Goal: Task Accomplishment & Management: Manage account settings

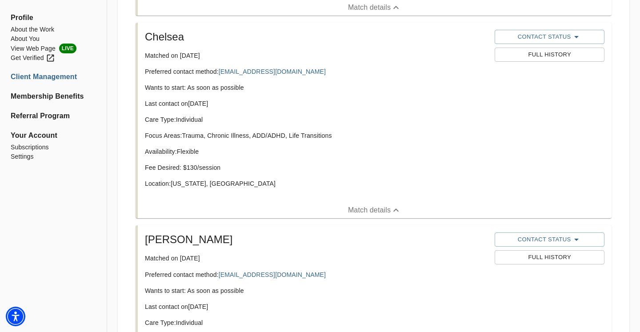
scroll to position [698, 0]
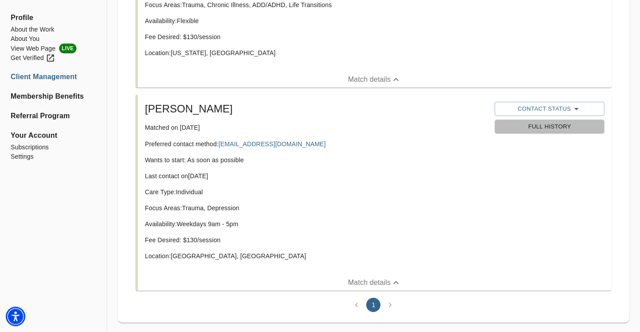
click at [573, 127] on span "Full History" at bounding box center [549, 127] width 100 height 10
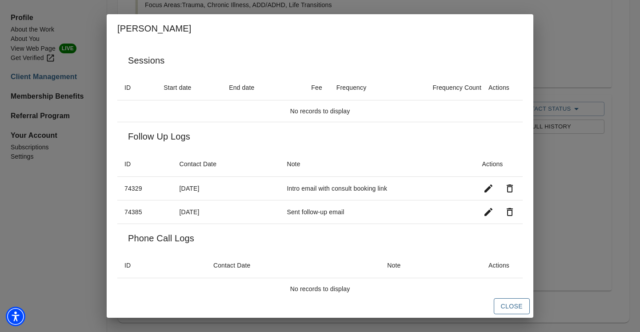
click at [498, 301] on button "Close" at bounding box center [512, 306] width 36 height 16
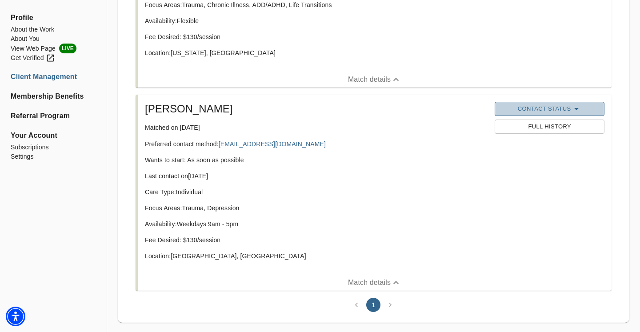
click at [558, 110] on span "Contact Status" at bounding box center [549, 109] width 100 height 11
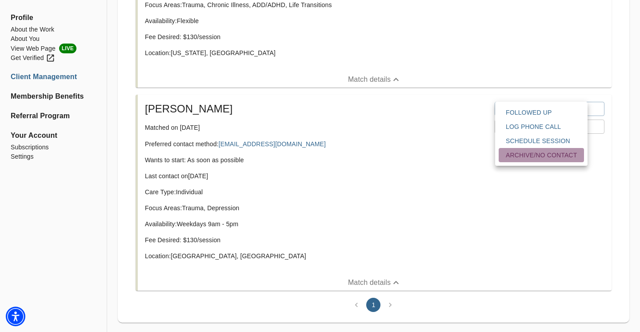
click at [546, 158] on span "Archive/No contact" at bounding box center [541, 155] width 71 height 9
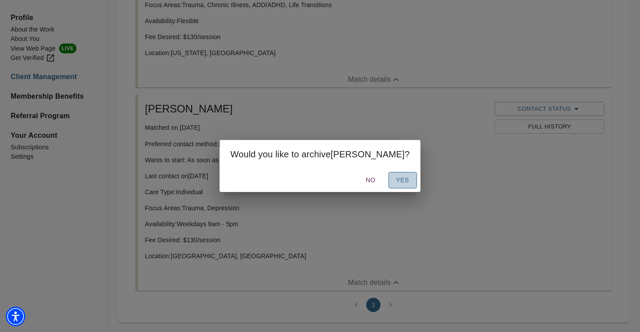
click at [388, 177] on button "Yes" at bounding box center [402, 180] width 28 height 16
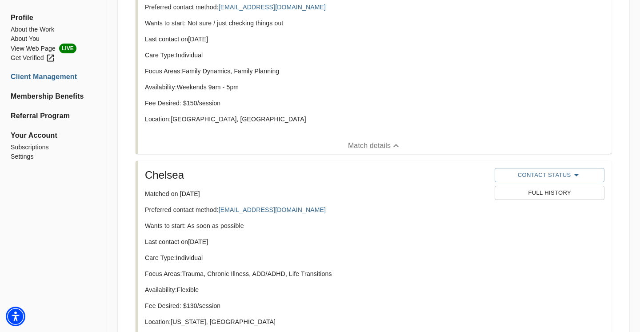
scroll to position [426, 0]
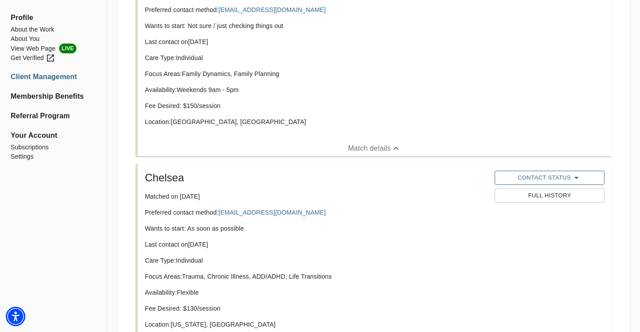
click at [529, 183] on button "Contact Status" at bounding box center [548, 178] width 109 height 14
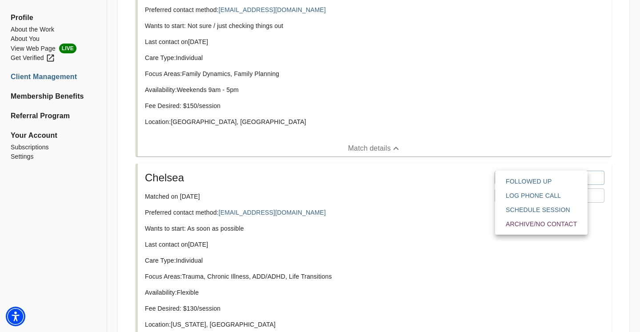
click at [460, 0] on div at bounding box center [320, 0] width 640 height 0
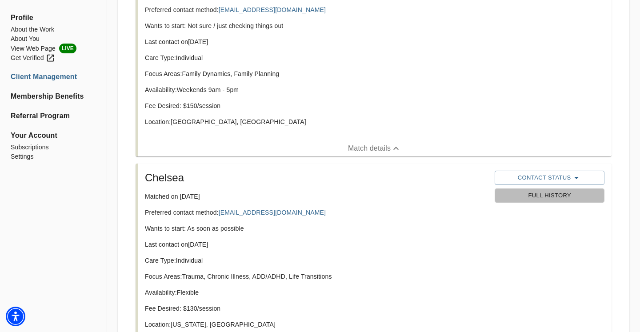
click at [538, 202] on button "Full History" at bounding box center [548, 195] width 109 height 14
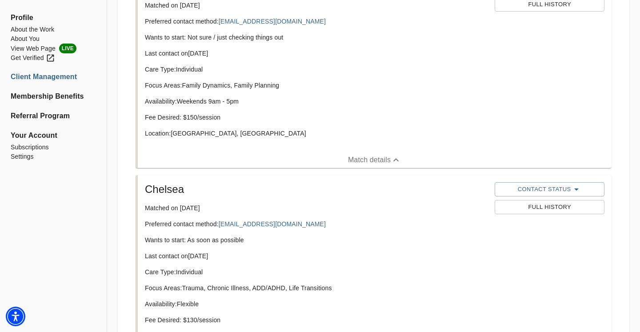
scroll to position [396, 0]
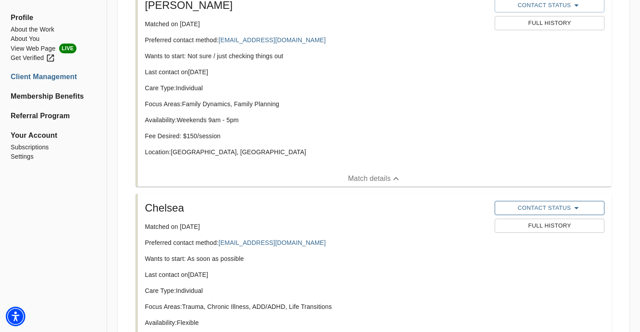
click at [529, 209] on span "Contact Status" at bounding box center [549, 208] width 100 height 11
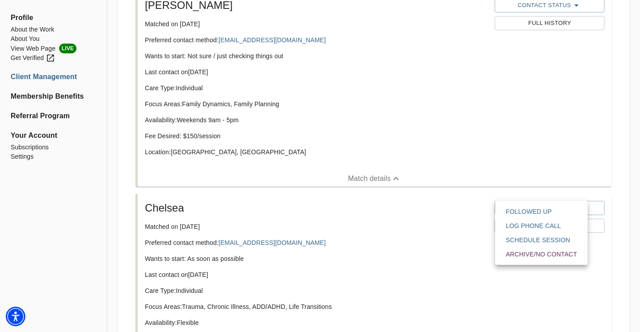
click at [534, 256] on span "Archive/No contact" at bounding box center [541, 254] width 71 height 9
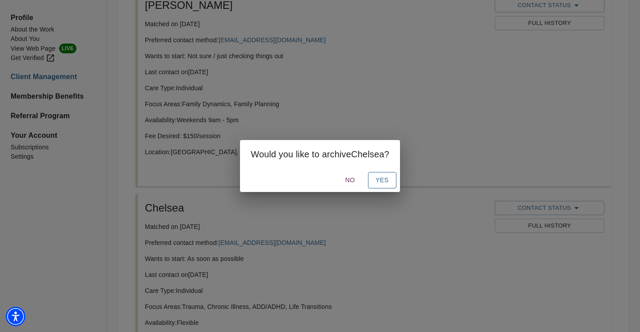
click at [389, 184] on span "Yes" at bounding box center [382, 180] width 14 height 11
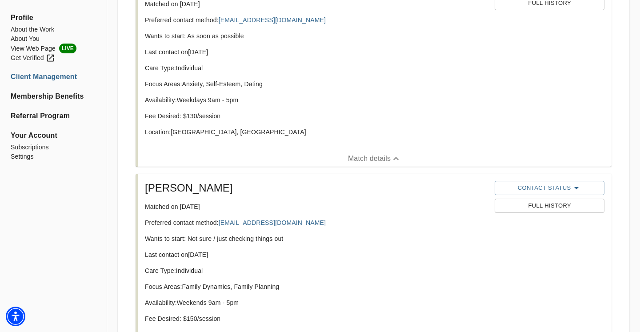
scroll to position [307, 0]
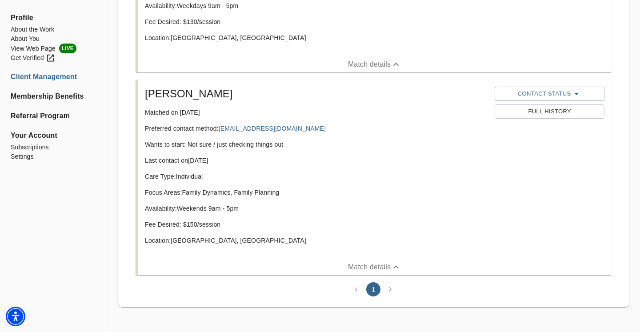
click at [532, 112] on span "Full History" at bounding box center [549, 112] width 100 height 10
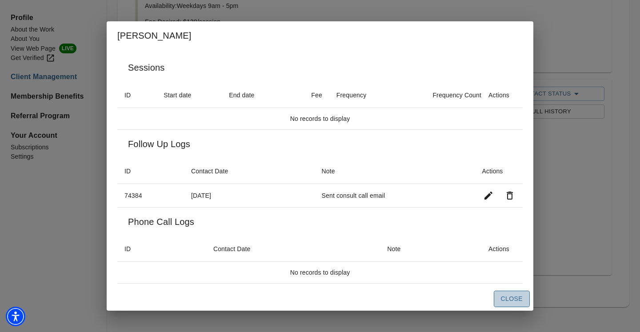
click at [516, 300] on span "Close" at bounding box center [512, 298] width 22 height 11
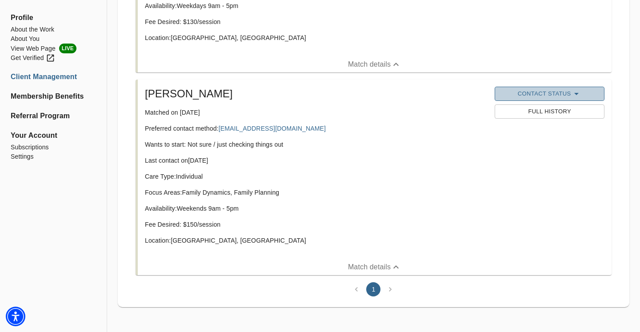
click at [536, 95] on span "Contact Status" at bounding box center [549, 93] width 100 height 11
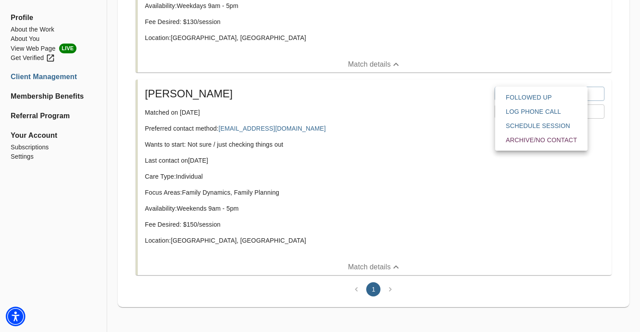
click at [530, 97] on span "Followed Up" at bounding box center [541, 97] width 71 height 9
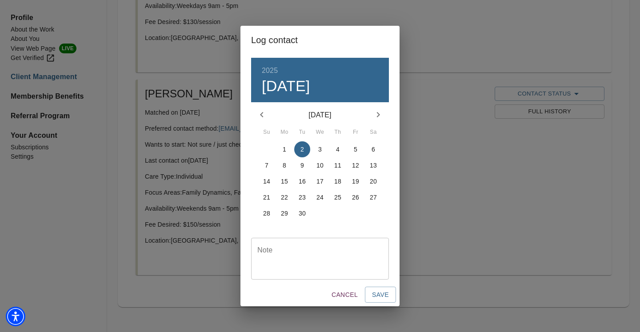
click at [362, 243] on div "Note" at bounding box center [320, 259] width 138 height 42
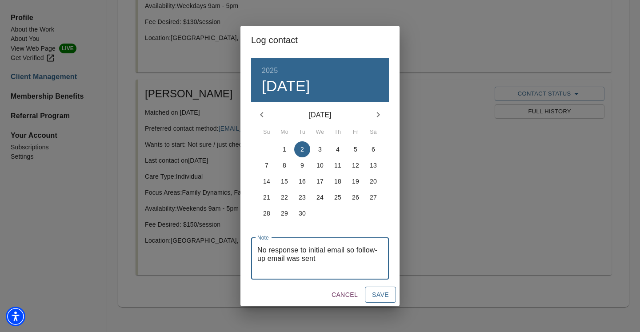
type textarea "No response to initial email so follow-up email was sent"
click at [387, 302] on button "Save" at bounding box center [380, 295] width 31 height 16
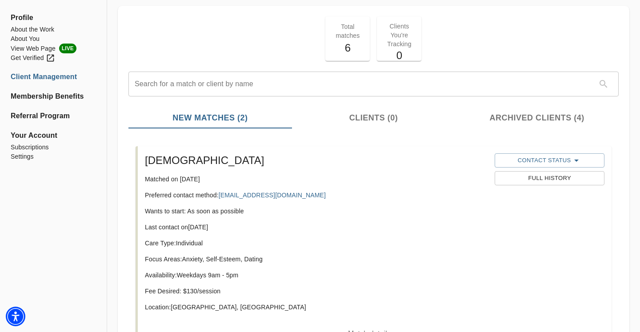
scroll to position [100, 0]
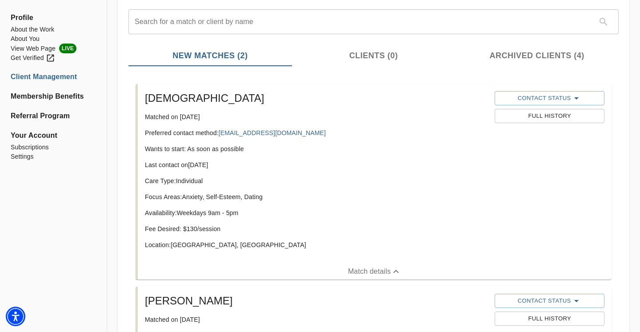
click at [513, 113] on span "Full History" at bounding box center [549, 116] width 100 height 10
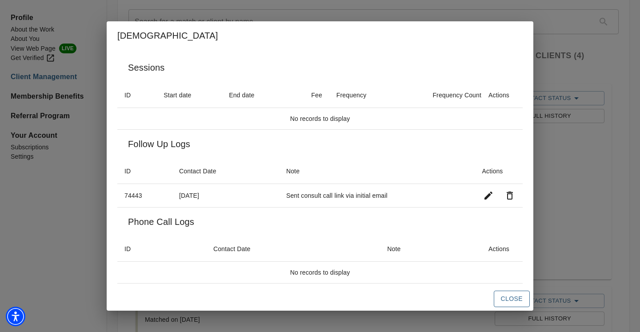
click at [512, 300] on span "Close" at bounding box center [512, 298] width 22 height 11
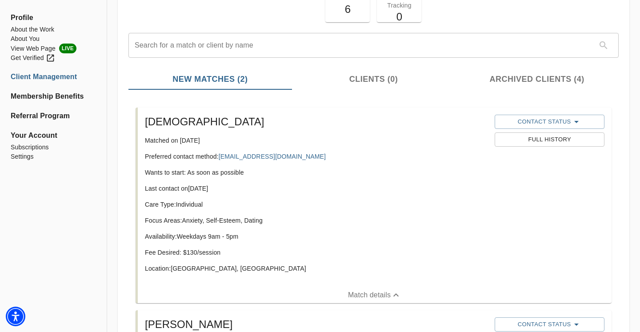
scroll to position [0, 0]
